Goal: Information Seeking & Learning: Learn about a topic

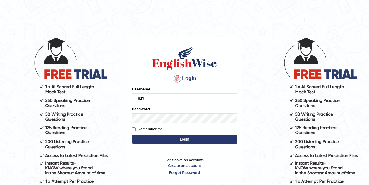
type input "Tishu"
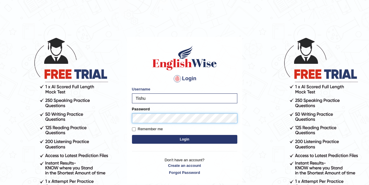
click at [132, 135] on button "Login" at bounding box center [184, 139] width 105 height 9
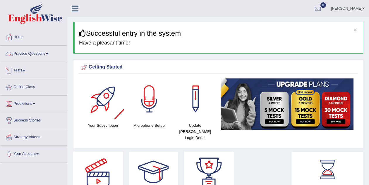
click at [39, 53] on link "Practice Questions" at bounding box center [33, 53] width 67 height 15
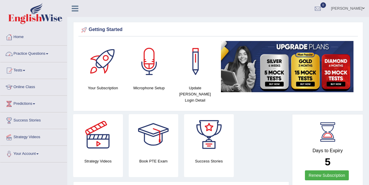
click at [42, 55] on link "Practice Questions" at bounding box center [33, 53] width 67 height 15
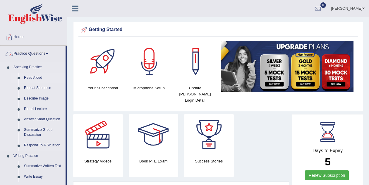
click at [32, 76] on link "Read Aloud" at bounding box center [43, 77] width 44 height 11
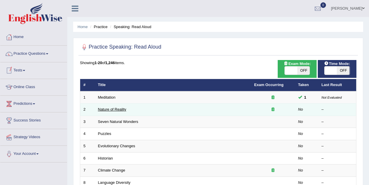
click at [114, 109] on link "Nature of Reality" at bounding box center [112, 109] width 28 height 4
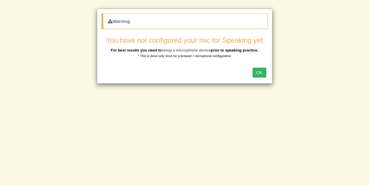
click at [257, 72] on button "OK" at bounding box center [258, 73] width 13 height 10
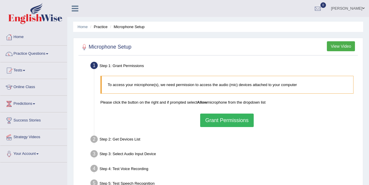
click at [232, 122] on button "Grant Permissions" at bounding box center [226, 119] width 53 height 13
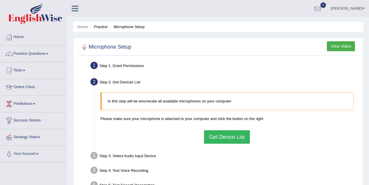
click at [234, 136] on button "Get Device List" at bounding box center [227, 136] width 46 height 13
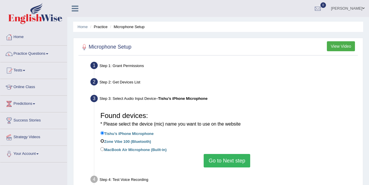
click at [102, 140] on input "Zone Vibe 100 (Bluetooth)" at bounding box center [102, 141] width 4 height 4
radio input "true"
click at [229, 155] on button "Go to Next step" at bounding box center [226, 160] width 46 height 13
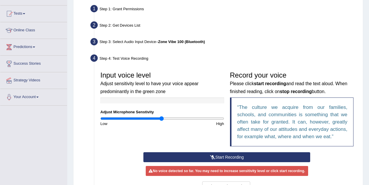
scroll to position [58, 0]
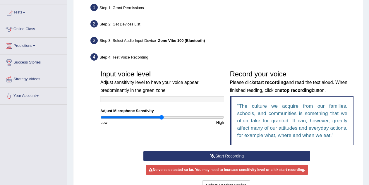
click at [182, 161] on button "Start Recording" at bounding box center [226, 156] width 167 height 10
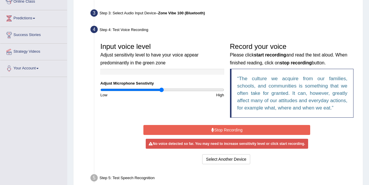
scroll to position [90, 0]
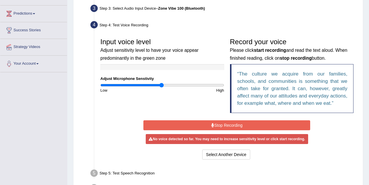
click at [217, 130] on button "Stop Recording" at bounding box center [226, 125] width 167 height 10
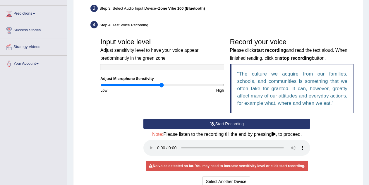
click at [213, 126] on icon at bounding box center [212, 124] width 5 height 4
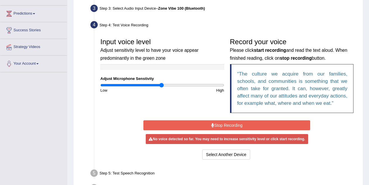
click at [213, 130] on button "Stop Recording" at bounding box center [226, 125] width 167 height 10
